Goal: Transaction & Acquisition: Purchase product/service

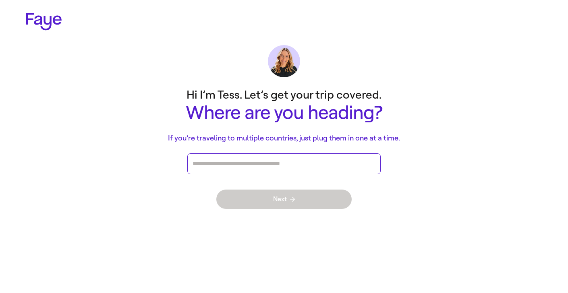
click at [230, 161] on input "Press enter after you type each destination" at bounding box center [284, 164] width 183 height 12
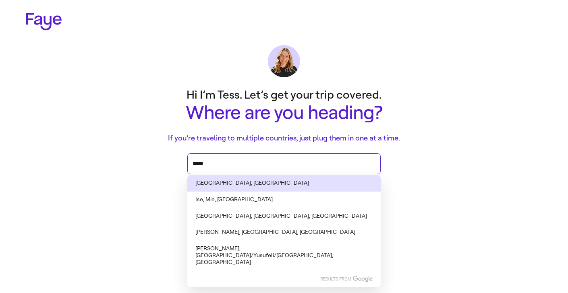
type input "******"
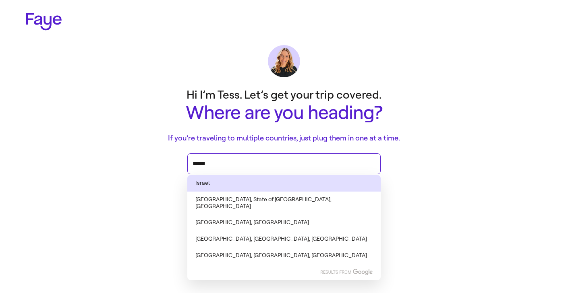
click at [220, 183] on li "Israel" at bounding box center [283, 183] width 193 height 17
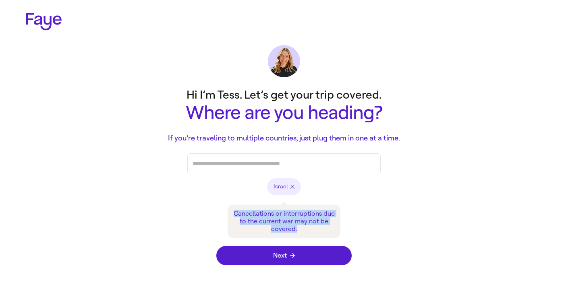
drag, startPoint x: 297, startPoint y: 229, endPoint x: 234, endPoint y: 213, distance: 64.9
click at [234, 213] on div "Cancellations or interruptions due to the current war may not be covered." at bounding box center [284, 221] width 113 height 33
click at [250, 222] on div "Cancellations or interruptions due to the current war may not be covered." at bounding box center [284, 221] width 113 height 33
drag, startPoint x: 297, startPoint y: 230, endPoint x: 233, endPoint y: 212, distance: 66.2
click at [233, 212] on div "Cancellations or interruptions due to the current war may not be covered." at bounding box center [284, 221] width 113 height 33
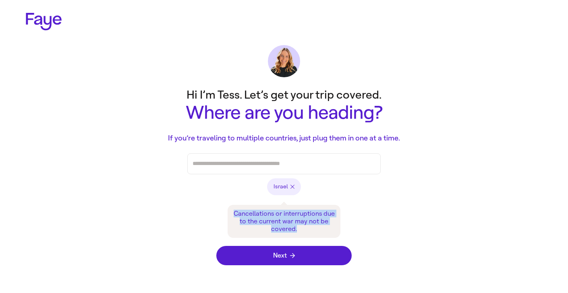
click at [236, 203] on div "Cancellations or interruptions due to the current war may not be covered." at bounding box center [283, 218] width 193 height 39
drag, startPoint x: 298, startPoint y: 230, endPoint x: 229, endPoint y: 209, distance: 71.9
click at [229, 209] on div "Cancellations or interruptions due to the current war may not be covered." at bounding box center [284, 221] width 113 height 33
click at [214, 203] on div "Cancellations or interruptions due to the current war may not be covered." at bounding box center [283, 218] width 193 height 39
